Goal: Task Accomplishment & Management: Complete application form

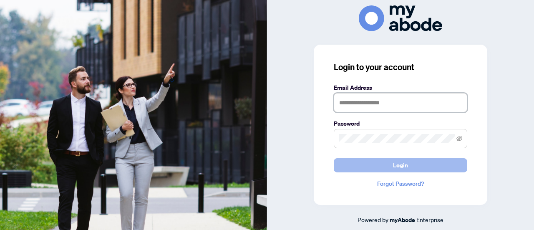
type input "**********"
click at [380, 159] on button "Login" at bounding box center [401, 165] width 134 height 14
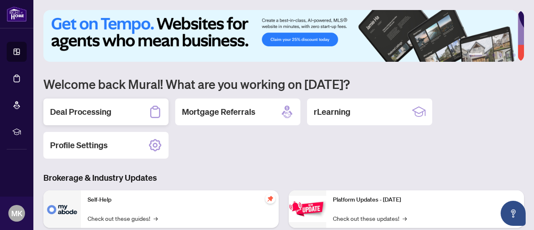
click at [91, 106] on h2 "Deal Processing" at bounding box center [80, 112] width 61 height 12
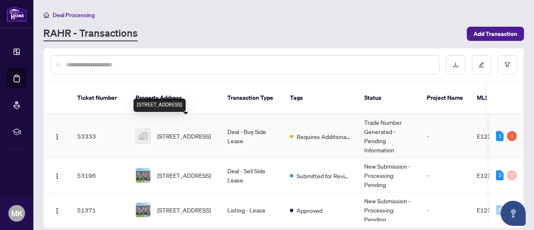
click at [187, 131] on span "[STREET_ADDRESS]" at bounding box center [183, 135] width 53 height 9
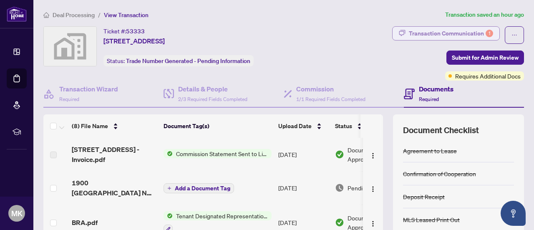
click at [454, 29] on div "Transaction Communication 1" at bounding box center [451, 33] width 84 height 13
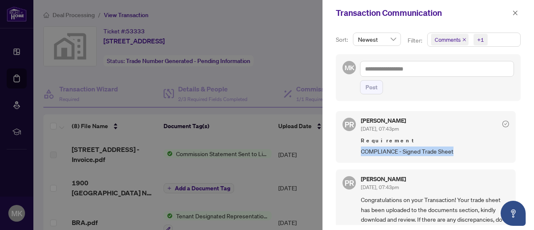
drag, startPoint x: 515, startPoint y: 139, endPoint x: 515, endPoint y: 154, distance: 14.6
click at [515, 154] on div "PR [PERSON_NAME] [DATE], 07:43pm Requirement COMPLIANCE - Signed Trade Sheet PR…" at bounding box center [428, 165] width 185 height 119
click at [519, 10] on button "button" at bounding box center [515, 13] width 11 height 10
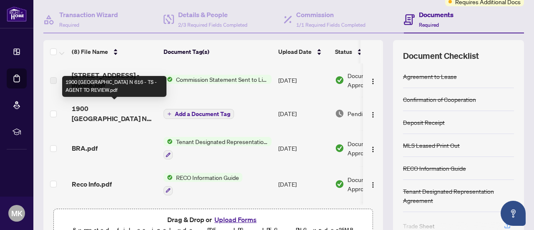
click at [114, 109] on span "1900 [GEOGRAPHIC_DATA] N 616 - TS - AGENT TO REVIEW.pdf" at bounding box center [114, 113] width 85 height 20
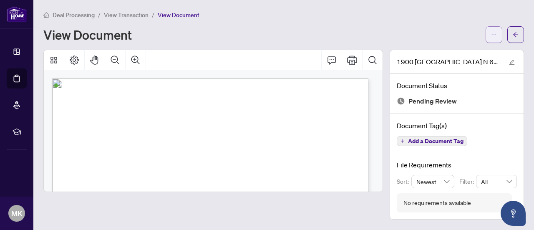
click at [490, 39] on button "button" at bounding box center [494, 34] width 17 height 17
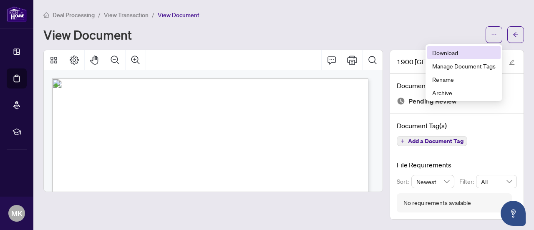
click at [443, 55] on span "Download" at bounding box center [463, 52] width 63 height 9
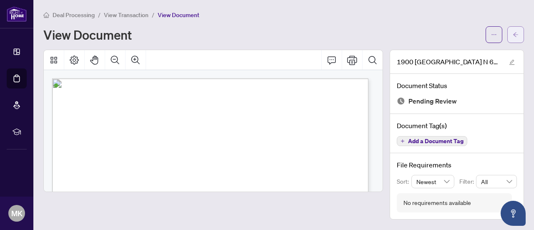
click at [515, 28] on span "button" at bounding box center [516, 34] width 6 height 13
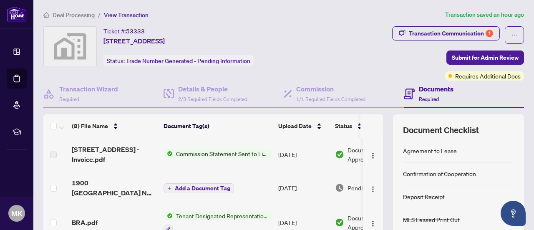
scroll to position [118, 0]
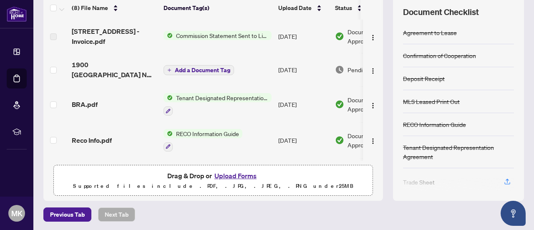
click at [229, 176] on button "Upload Forms" at bounding box center [235, 175] width 47 height 11
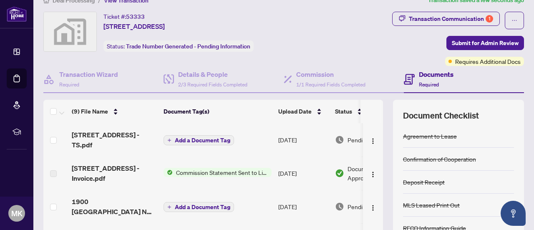
scroll to position [0, 0]
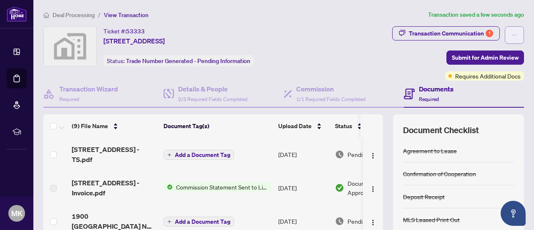
click at [512, 34] on icon "ellipsis" at bounding box center [515, 35] width 6 height 6
click at [363, 56] on div "Transaction Communication 1 Submit for Admin Review Requires Additional Docs" at bounding box center [424, 53] width 199 height 54
click at [427, 34] on div "Transaction Communication 1" at bounding box center [451, 33] width 84 height 13
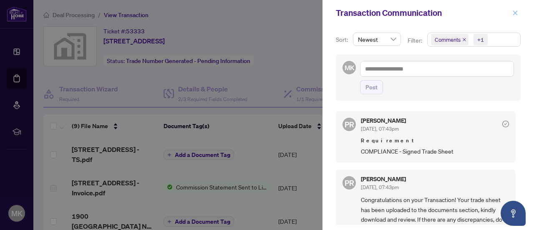
click at [516, 13] on icon "close" at bounding box center [515, 12] width 5 height 5
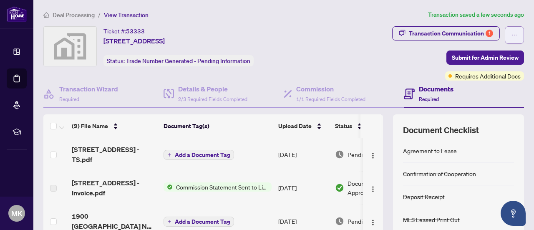
click at [512, 36] on icon "ellipsis" at bounding box center [515, 35] width 6 height 6
click at [397, 60] on div "Transaction Communication 1 Submit for Admin Review Requires Additional Docs" at bounding box center [424, 53] width 199 height 54
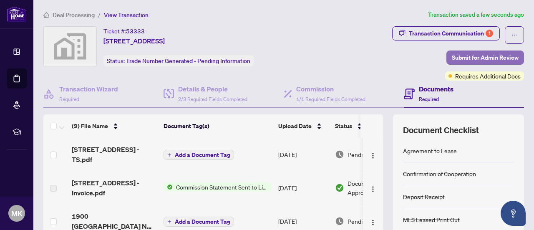
click at [464, 59] on span "Submit for Admin Review" at bounding box center [485, 57] width 67 height 13
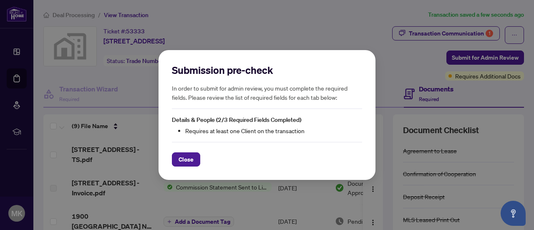
click at [193, 151] on div "Close" at bounding box center [267, 154] width 190 height 25
click at [190, 155] on span "Close" at bounding box center [186, 159] width 15 height 13
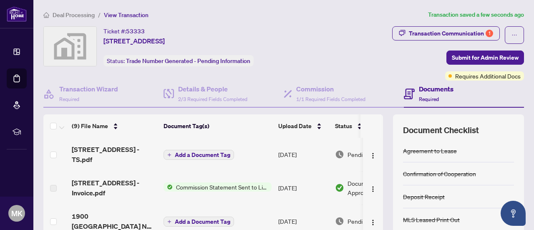
click at [419, 98] on span "Required" at bounding box center [429, 99] width 20 height 6
click at [419, 89] on h4 "Documents" at bounding box center [436, 89] width 35 height 10
click at [427, 31] on div "Transaction Communication 1" at bounding box center [451, 33] width 84 height 13
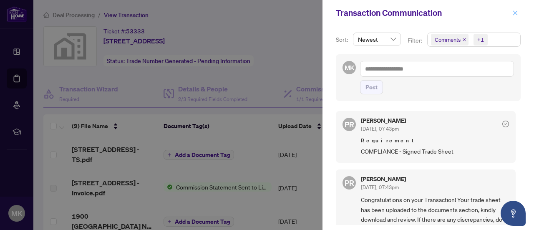
click at [517, 12] on icon "close" at bounding box center [515, 13] width 6 height 6
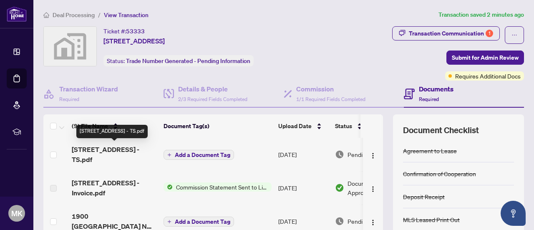
click at [107, 150] on span "[STREET_ADDRESS] - TS.pdf" at bounding box center [114, 154] width 85 height 20
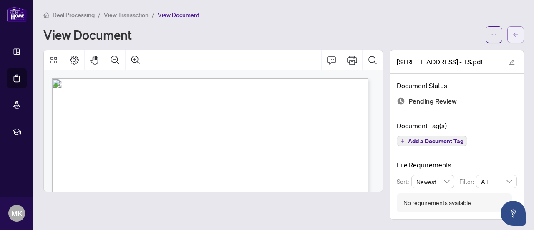
click at [520, 31] on button "button" at bounding box center [515, 34] width 17 height 17
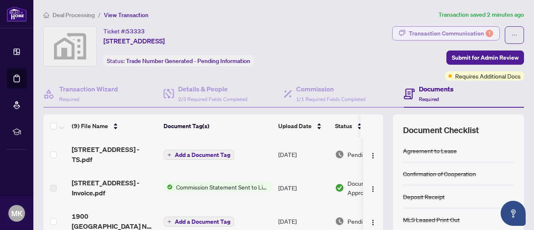
click at [477, 34] on div "Transaction Communication 1" at bounding box center [451, 33] width 84 height 13
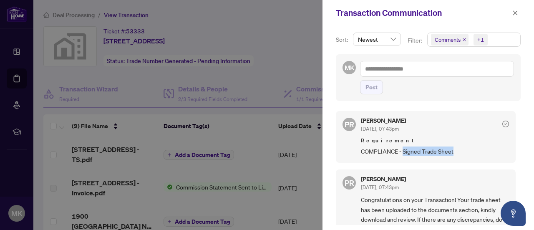
drag, startPoint x: 453, startPoint y: 152, endPoint x: 402, endPoint y: 146, distance: 51.2
click at [402, 146] on span "COMPLIANCE - Signed Trade Sheet" at bounding box center [435, 151] width 148 height 10
click at [437, 131] on div "[PERSON_NAME] [DATE], 07:43pm" at bounding box center [435, 125] width 148 height 15
click at [517, 16] on span "button" at bounding box center [515, 12] width 6 height 13
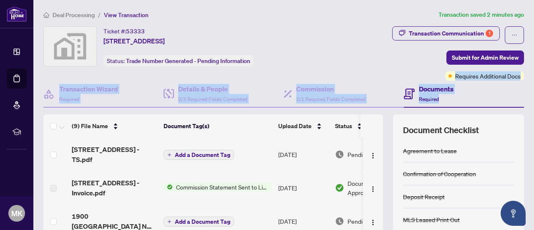
drag, startPoint x: 525, startPoint y: 65, endPoint x: 534, endPoint y: 108, distance: 43.5
click at [534, 108] on main "Deal Processing / View Transaction Transaction saved 2 minutes ago Ticket #: 53…" at bounding box center [283, 115] width 501 height 230
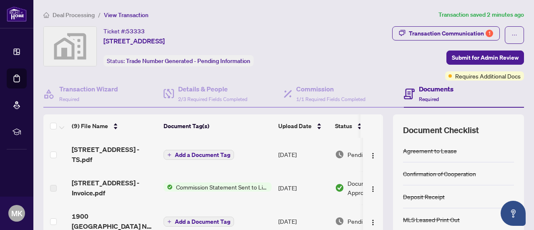
click at [321, 35] on div "Ticket #: 53333 [STREET_ADDRESS] Status: Trade Number Generated - Pending Infor…" at bounding box center [182, 46] width 278 height 40
click at [493, 56] on span "Submit for Admin Review" at bounding box center [485, 57] width 67 height 13
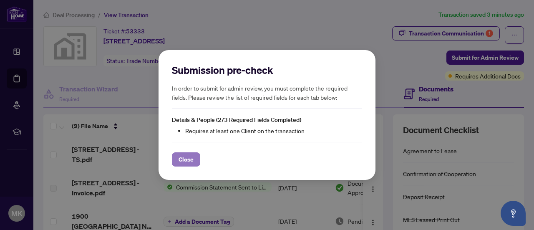
click at [187, 156] on span "Close" at bounding box center [186, 159] width 15 height 13
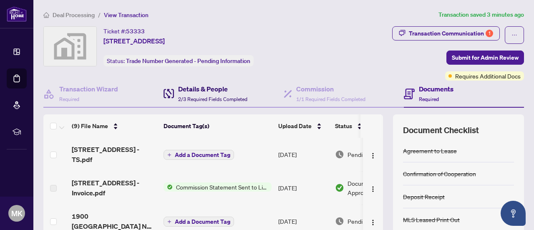
click at [191, 97] on span "2/3 Required Fields Completed" at bounding box center [212, 99] width 69 height 6
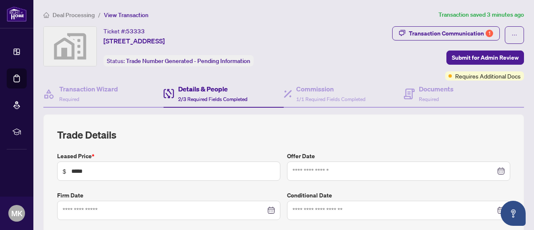
type input "**********"
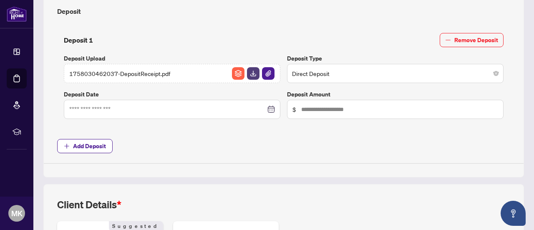
scroll to position [444, 0]
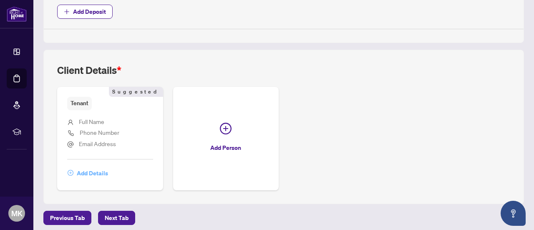
click at [93, 171] on span "Add Details" at bounding box center [92, 173] width 31 height 13
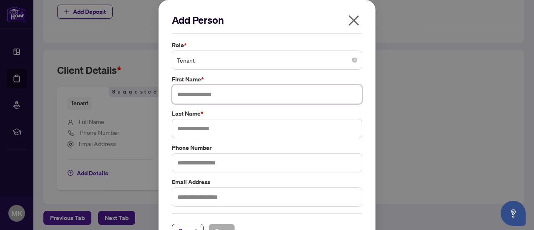
click at [222, 98] on input "text" at bounding box center [267, 94] width 190 height 19
type input "******"
type input "*******"
click at [219, 224] on span "Save" at bounding box center [221, 230] width 13 height 13
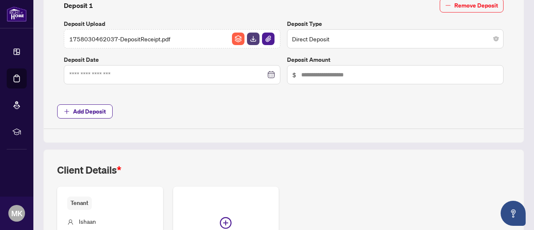
scroll to position [0, 0]
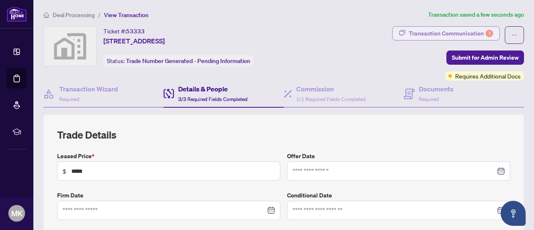
click at [435, 34] on div "Transaction Communication 1" at bounding box center [451, 33] width 84 height 13
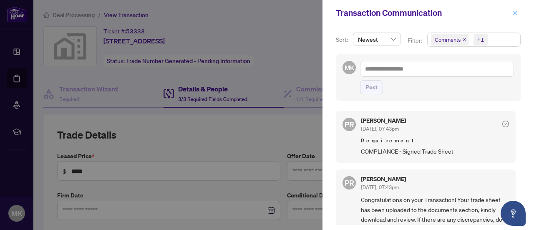
click at [516, 10] on icon "close" at bounding box center [515, 13] width 6 height 6
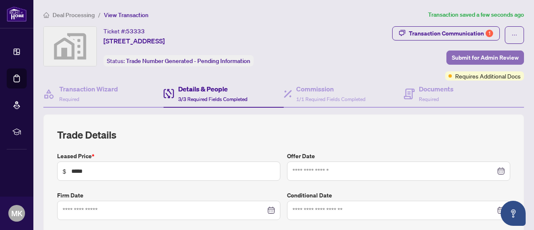
click at [487, 51] on span "Submit for Admin Review" at bounding box center [485, 57] width 67 height 13
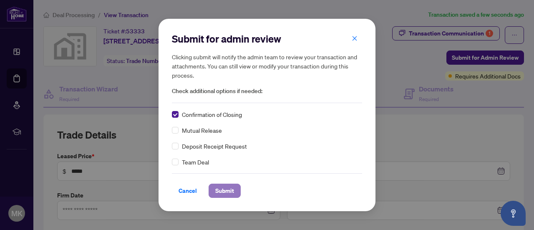
click at [228, 192] on span "Submit" at bounding box center [224, 190] width 19 height 13
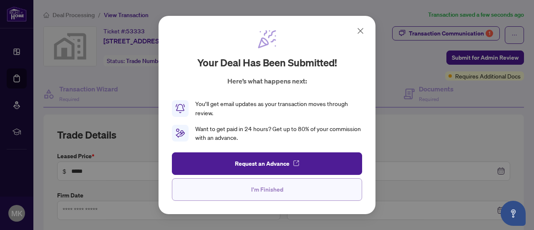
click at [280, 194] on span "I'm Finished" at bounding box center [267, 189] width 32 height 13
